Goal: Task Accomplishment & Management: Use online tool/utility

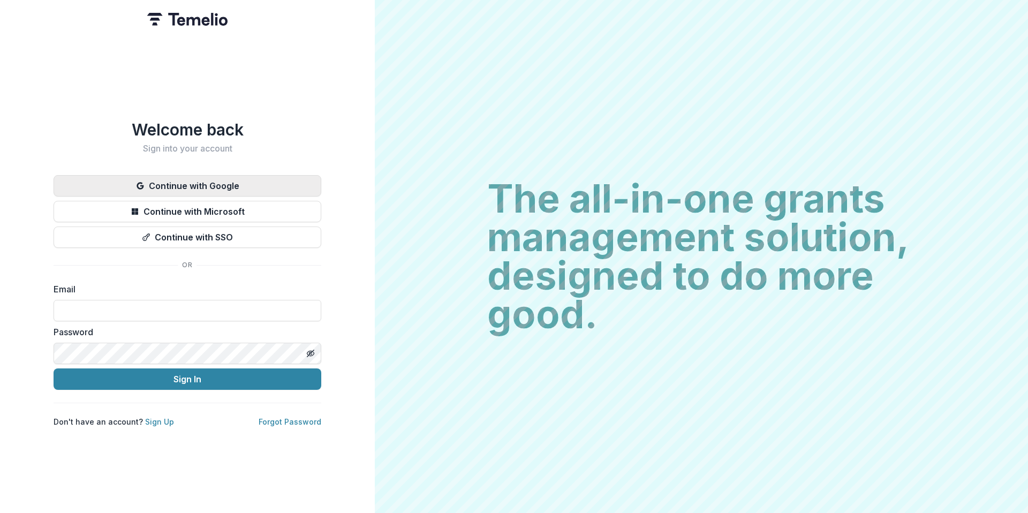
click at [249, 184] on button "Continue with Google" at bounding box center [188, 185] width 268 height 21
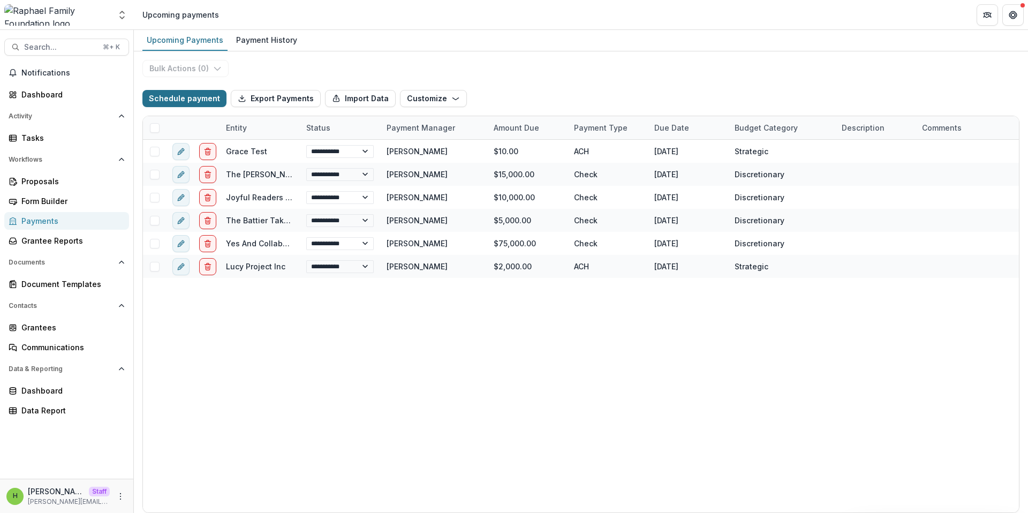
click at [205, 106] on button "Schedule payment" at bounding box center [184, 98] width 84 height 17
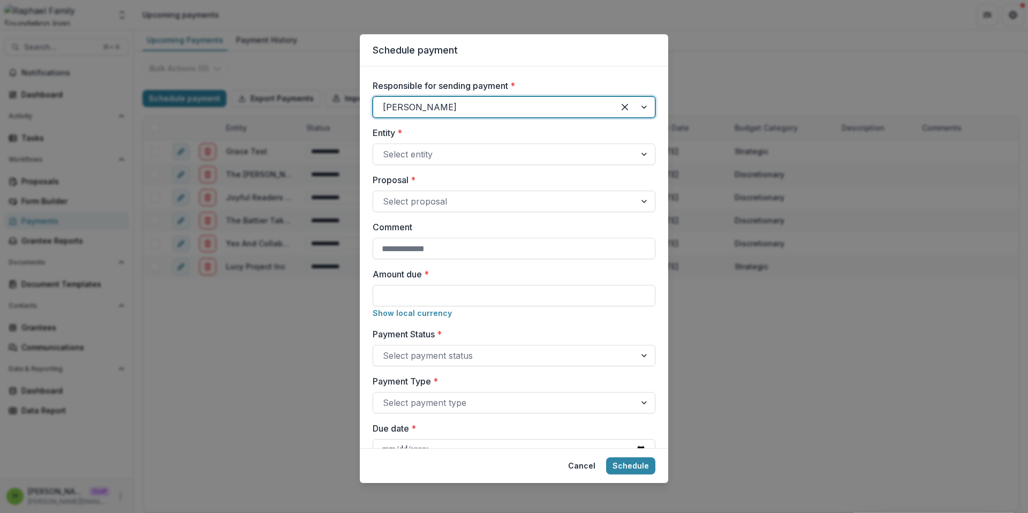
click at [501, 117] on div "[PERSON_NAME]" at bounding box center [514, 106] width 283 height 21
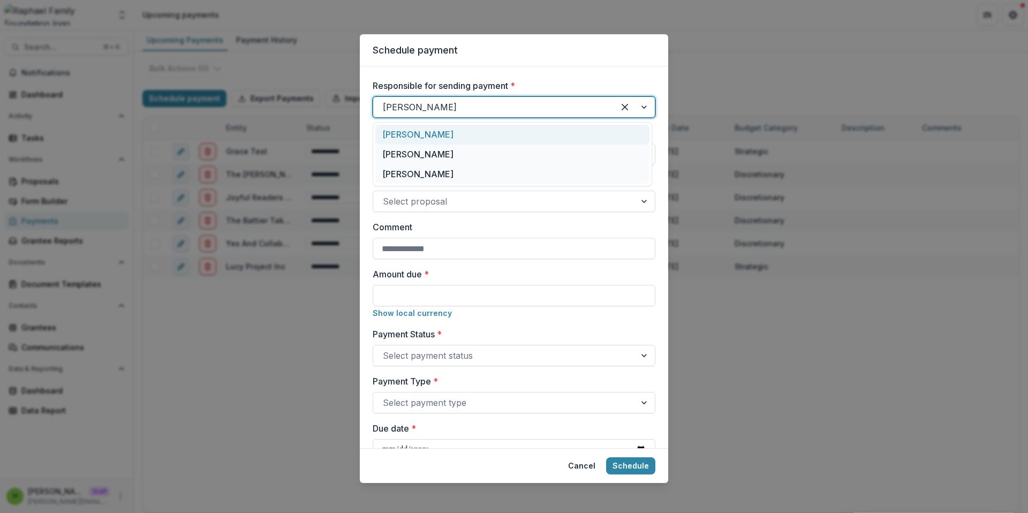
click at [505, 74] on div "Responsible for sending payment * [PERSON_NAME] selected, 1 of 3. 3 results ava…" at bounding box center [514, 257] width 308 height 382
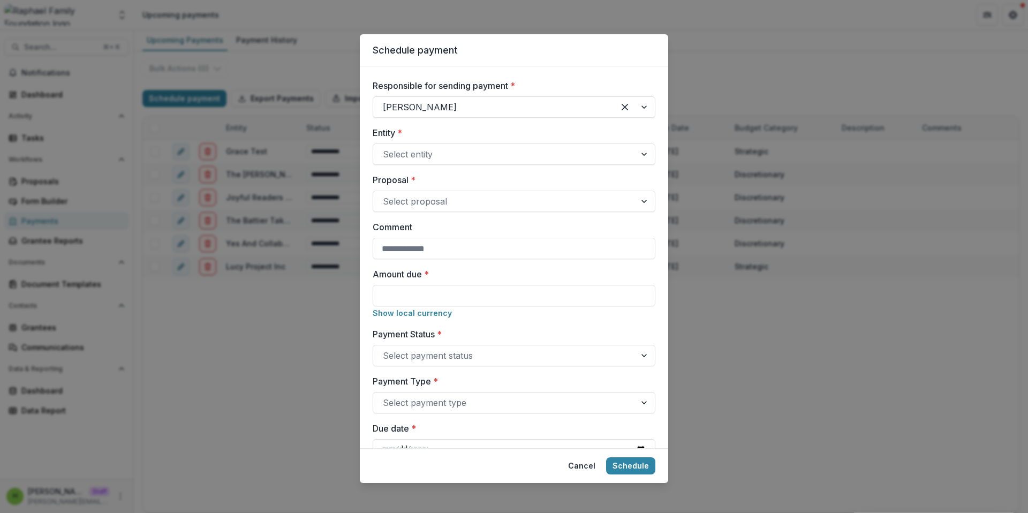
click at [312, 114] on div "Schedule payment Responsible for sending payment * Lucy Entity * Select entity …" at bounding box center [514, 256] width 1028 height 513
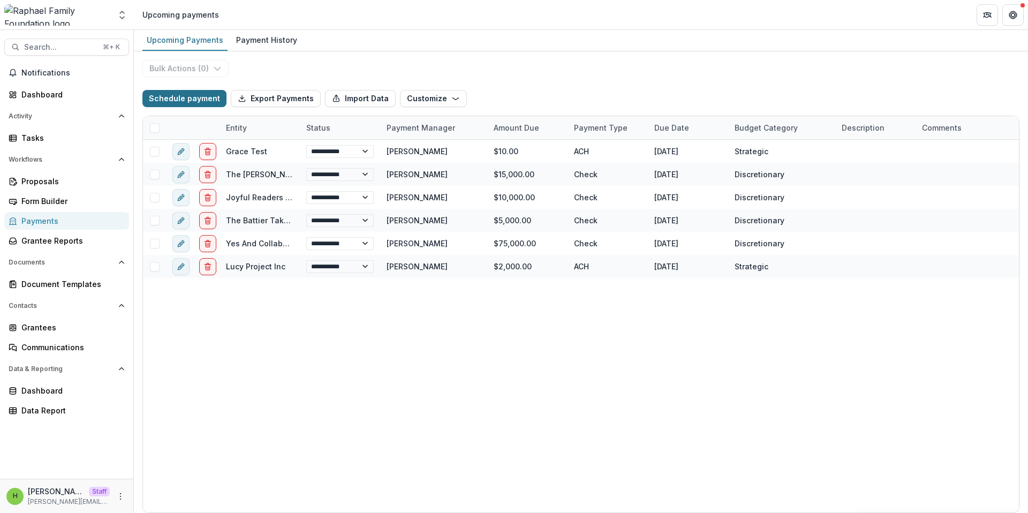
click at [208, 106] on button "Schedule payment" at bounding box center [184, 98] width 84 height 17
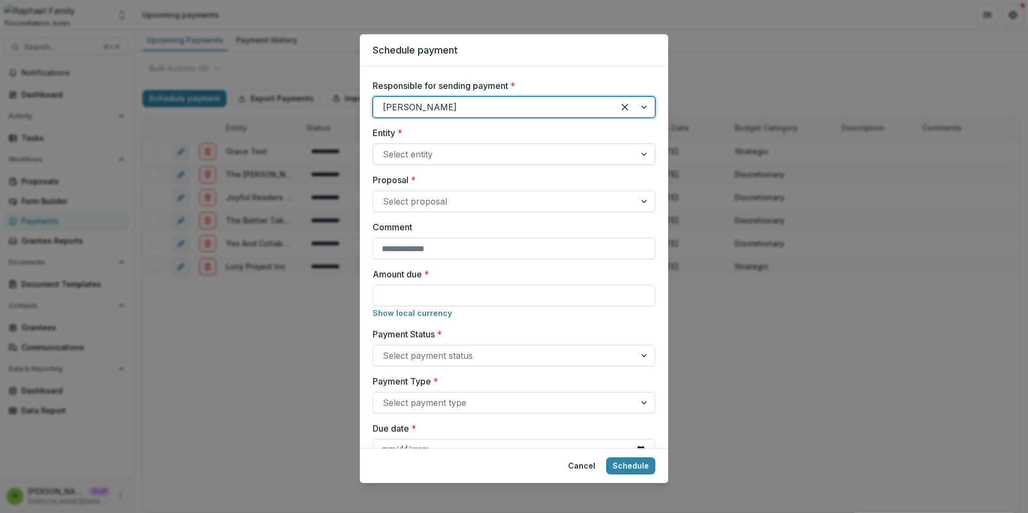
click at [443, 158] on div at bounding box center [504, 154] width 243 height 15
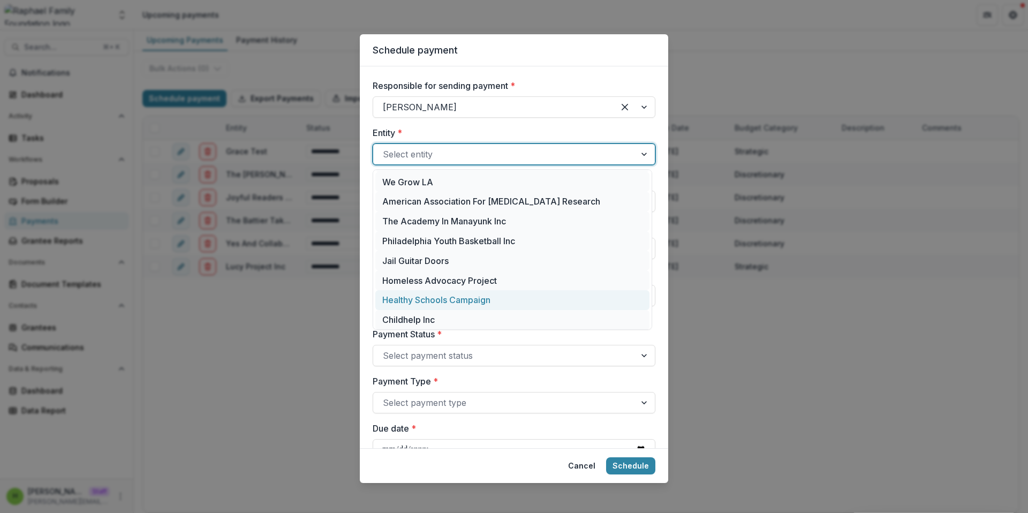
scroll to position [180, 0]
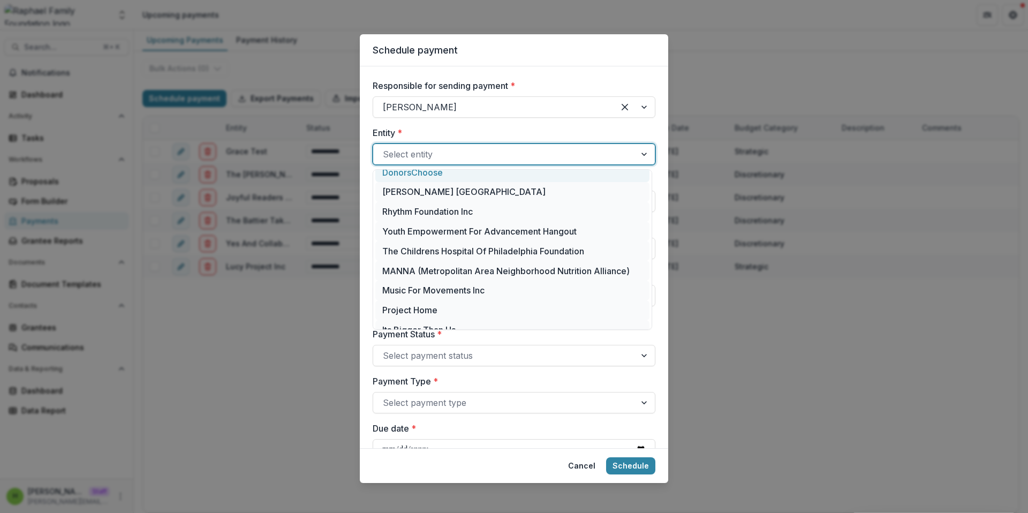
click at [462, 126] on label "Entity *" at bounding box center [511, 132] width 276 height 13
click at [385, 148] on input "Entity *" at bounding box center [384, 154] width 3 height 13
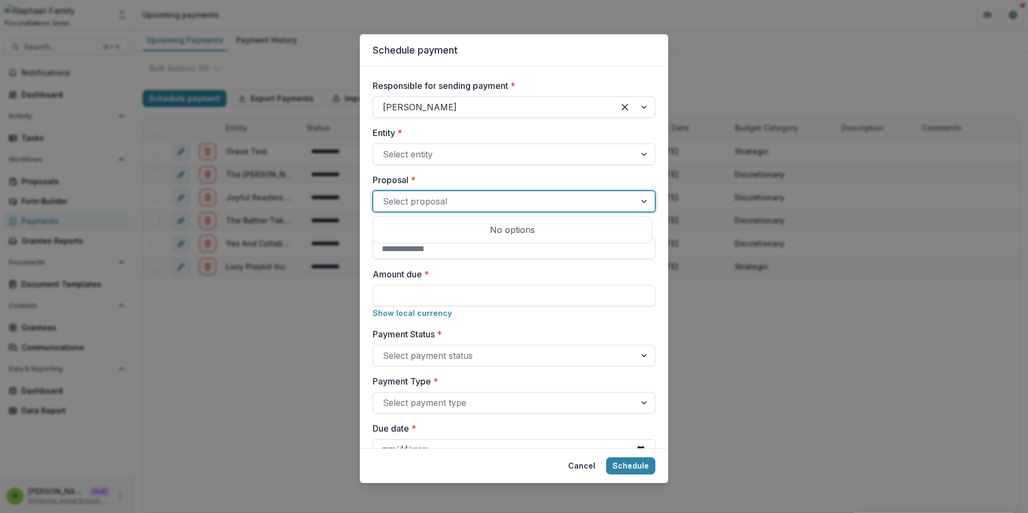
click at [434, 194] on div at bounding box center [504, 201] width 243 height 15
click at [448, 252] on input "Comment" at bounding box center [514, 248] width 283 height 21
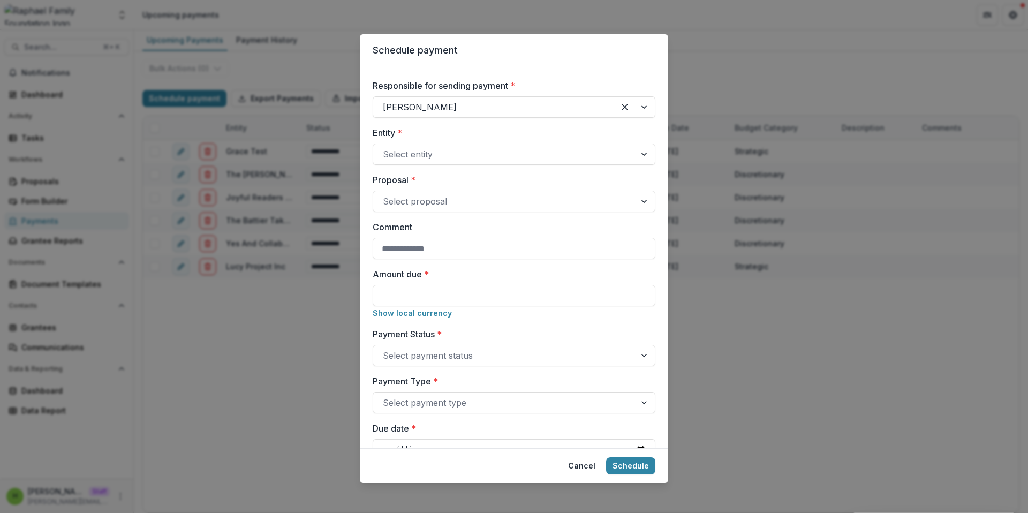
click at [464, 180] on label "Proposal *" at bounding box center [511, 179] width 276 height 13
click at [385, 195] on input "Proposal *" at bounding box center [384, 201] width 3 height 13
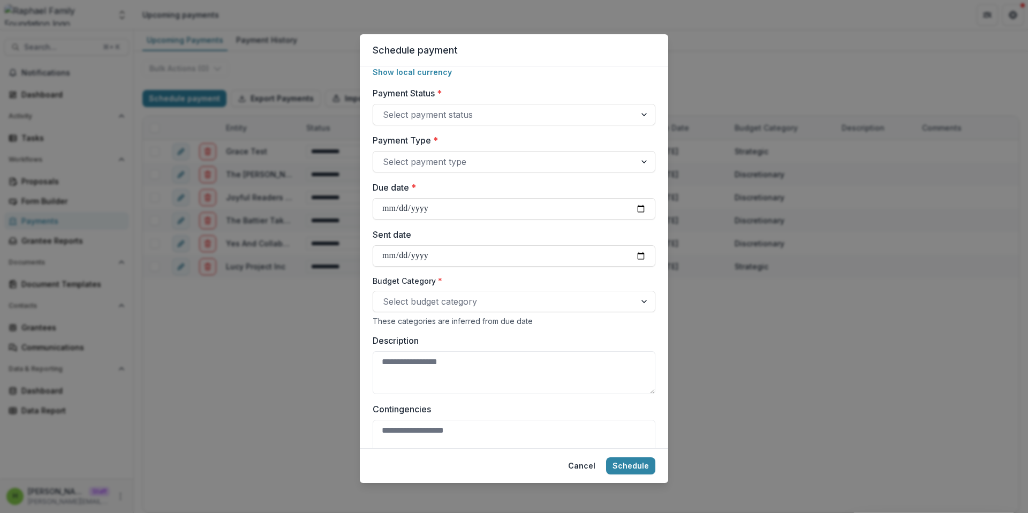
scroll to position [268, 0]
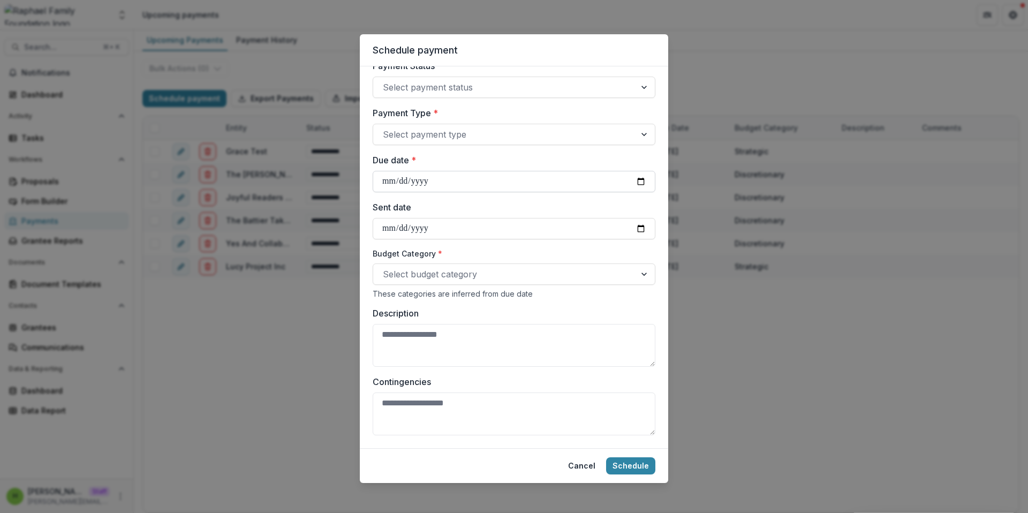
click at [500, 176] on input "Due date *" at bounding box center [514, 181] width 283 height 21
